Goal: Task Accomplishment & Management: Manage account settings

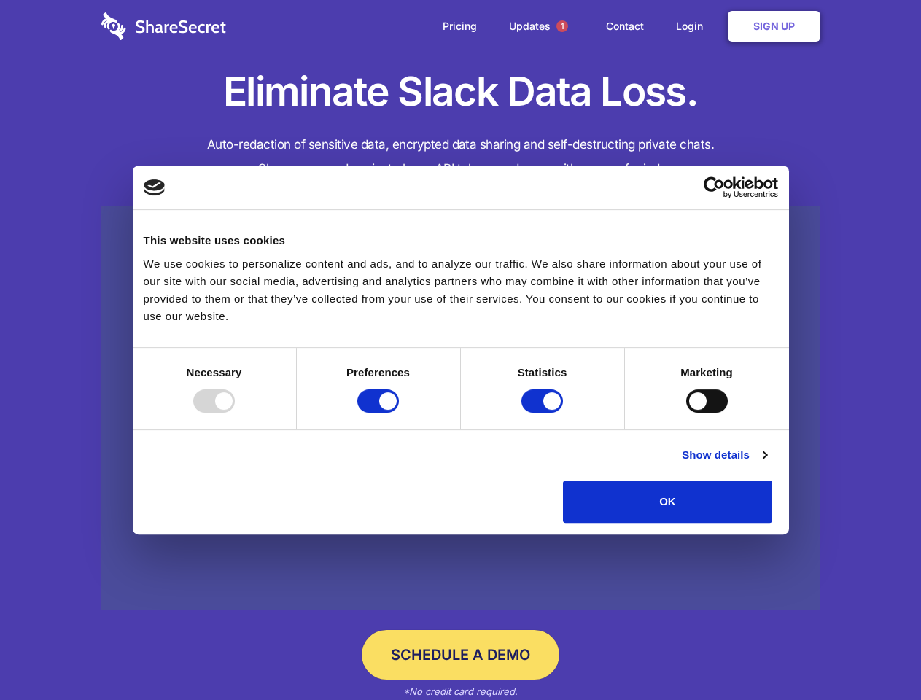
click at [235, 413] on div at bounding box center [214, 400] width 42 height 23
click at [399, 413] on input "Preferences" at bounding box center [378, 400] width 42 height 23
checkbox input "false"
click at [544, 413] on input "Statistics" at bounding box center [542, 400] width 42 height 23
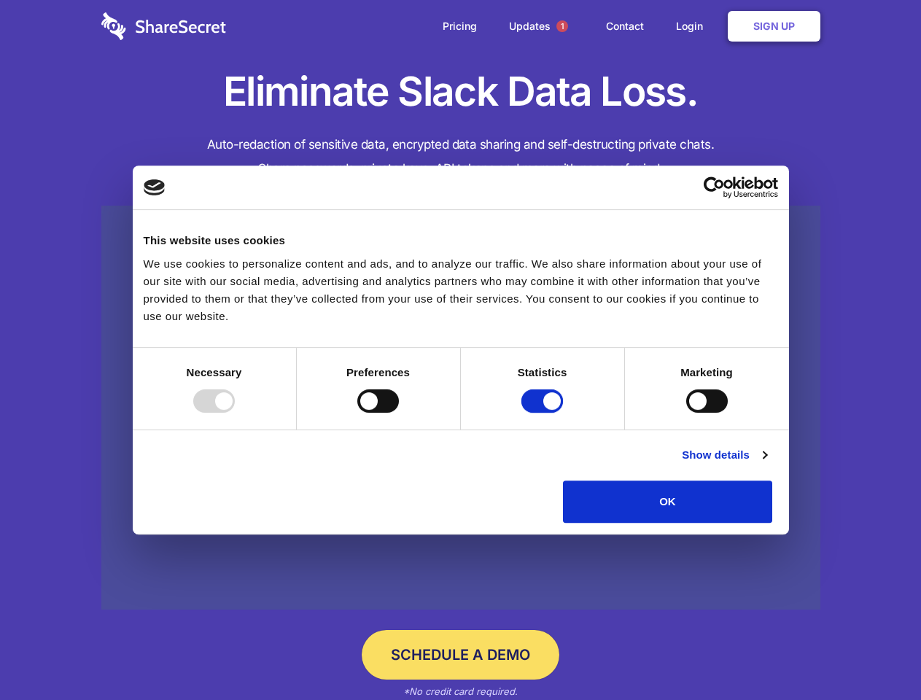
checkbox input "false"
click at [686, 413] on input "Marketing" at bounding box center [707, 400] width 42 height 23
checkbox input "true"
click at [766, 464] on link "Show details" at bounding box center [724, 454] width 85 height 17
